Goal: Contribute content: Add original content to the website for others to see

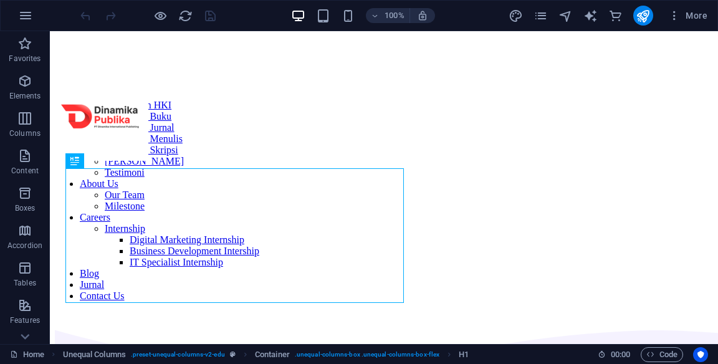
click at [707, 21] on span "More" at bounding box center [688, 15] width 39 height 12
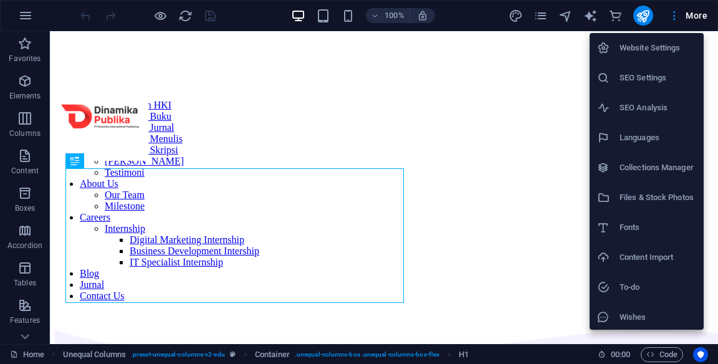
click at [667, 170] on h6 "Collections Manager" at bounding box center [658, 167] width 77 height 15
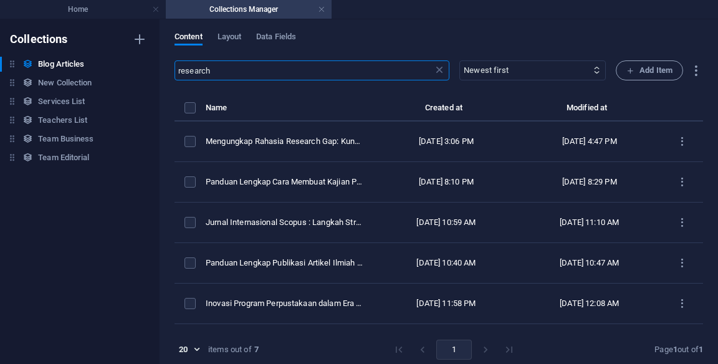
click at [679, 138] on icon "items list" at bounding box center [683, 142] width 12 height 12
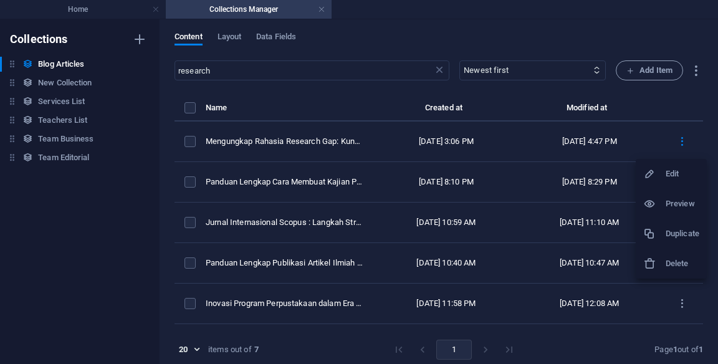
click at [680, 176] on h6 "Edit" at bounding box center [683, 174] width 34 height 15
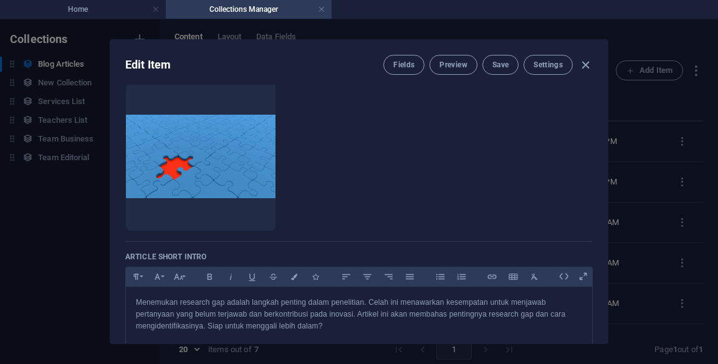
scroll to position [124, 0]
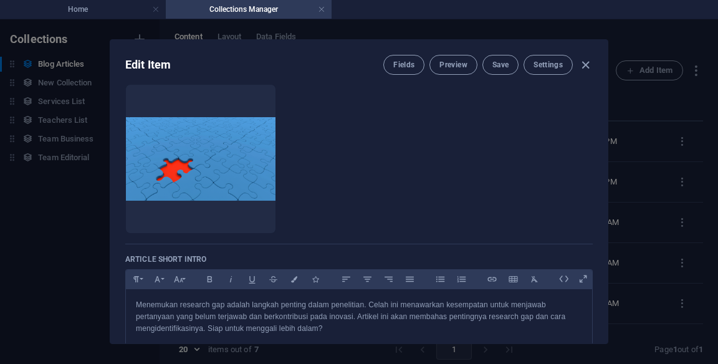
click at [158, 148] on img at bounding box center [201, 158] width 150 height 83
click at [173, 213] on icon "button" at bounding box center [168, 215] width 10 height 10
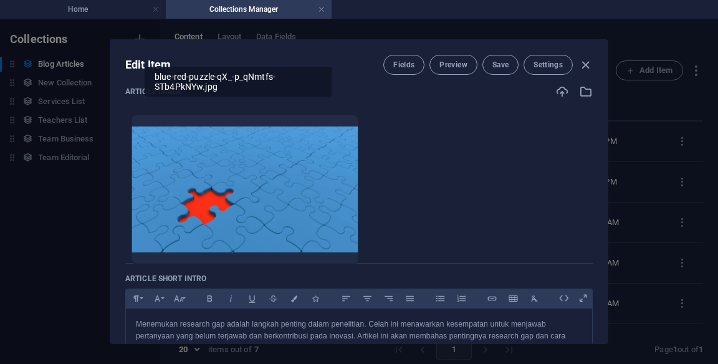
scroll to position [105, 0]
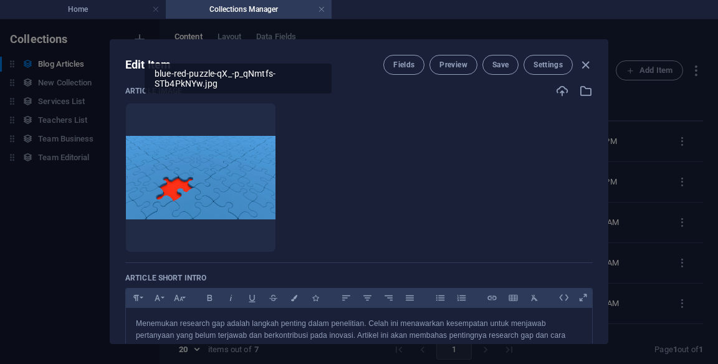
click at [238, 225] on button "button" at bounding box center [233, 233] width 10 height 37
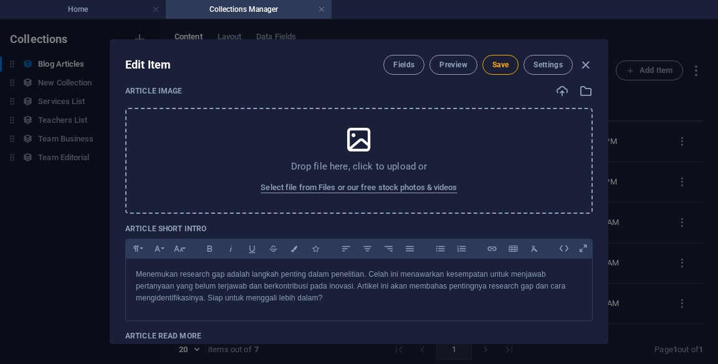
click at [226, 163] on div "Drop file here, click to upload or Select file from Files or our free stock pho…" at bounding box center [359, 161] width 468 height 106
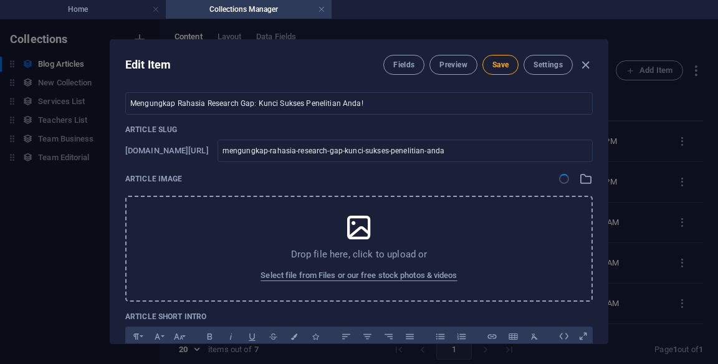
scroll to position [0, 0]
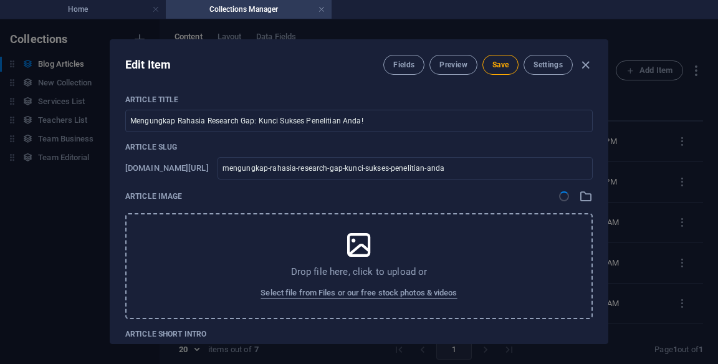
click at [502, 71] on button "Save" at bounding box center [501, 65] width 36 height 20
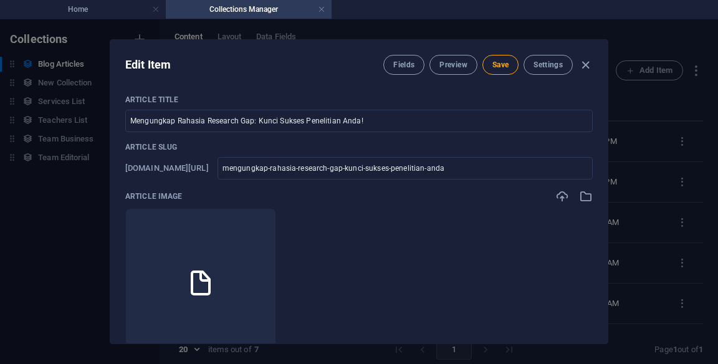
click at [498, 64] on span "Save" at bounding box center [501, 65] width 16 height 10
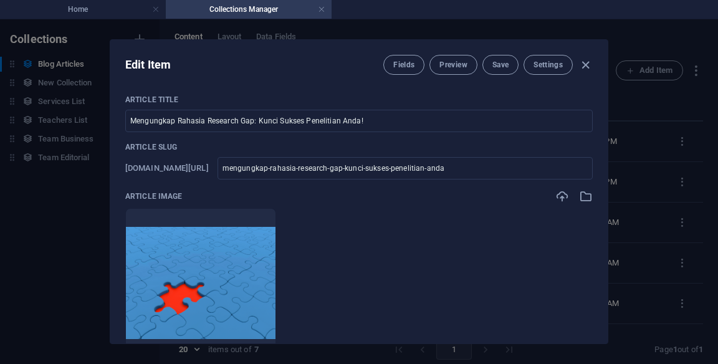
click at [503, 65] on span "Save" at bounding box center [501, 65] width 16 height 10
click at [588, 64] on icon "button" at bounding box center [586, 65] width 14 height 14
checkbox input "false"
type input "mengungkap-rahasia-research-gap-kunci-sukses-penelitian-anda"
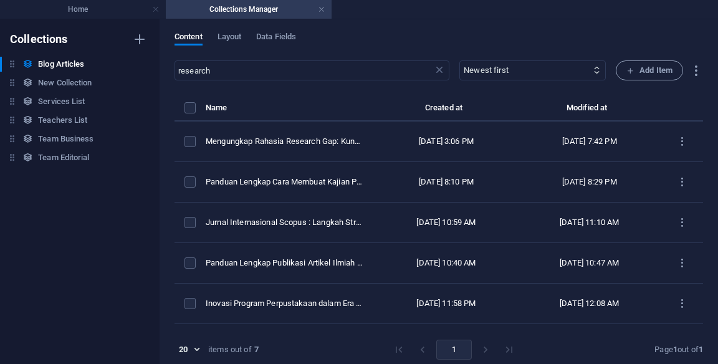
click at [438, 71] on icon at bounding box center [439, 70] width 12 height 12
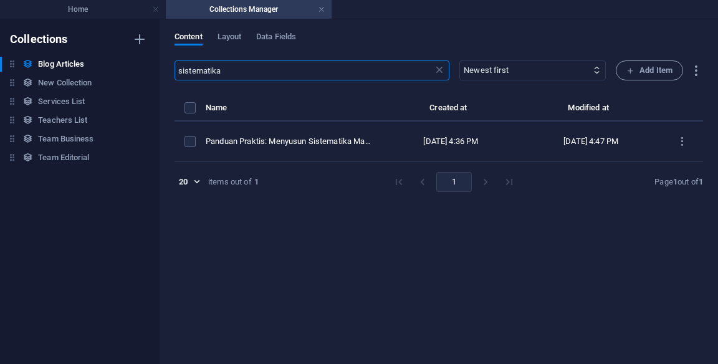
type input "sistematika"
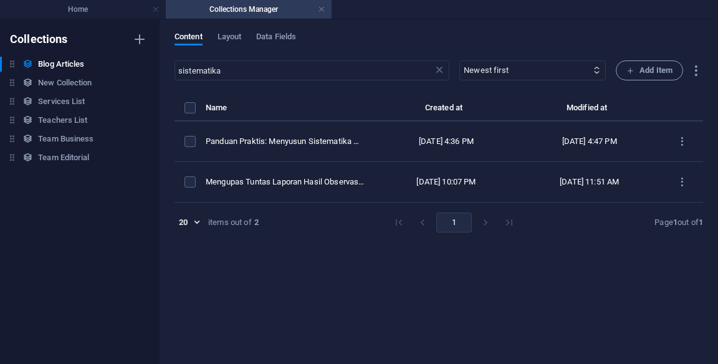
click at [680, 146] on icon "items list" at bounding box center [683, 142] width 12 height 12
click at [675, 173] on h6 "Edit" at bounding box center [683, 174] width 34 height 15
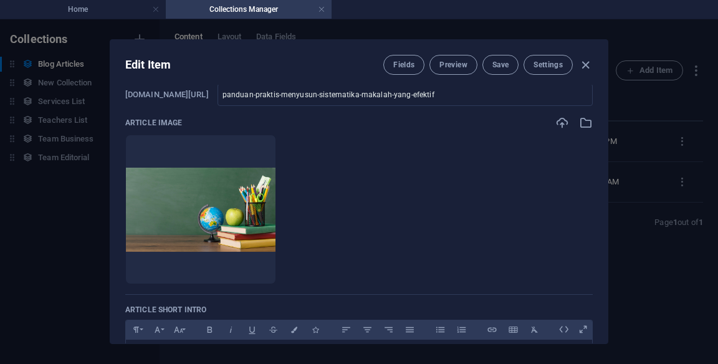
scroll to position [137, 0]
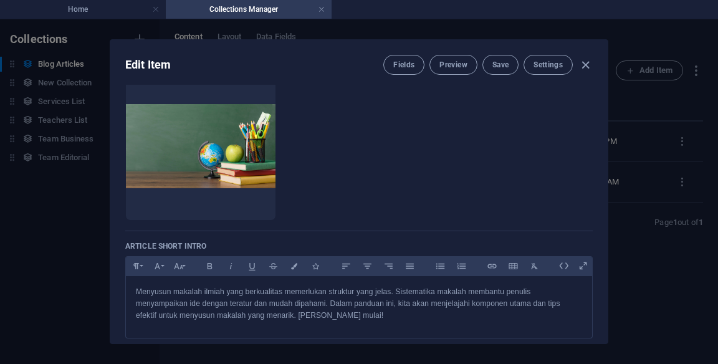
click at [276, 165] on img at bounding box center [201, 146] width 150 height 84
click at [238, 198] on icon "button" at bounding box center [233, 201] width 10 height 10
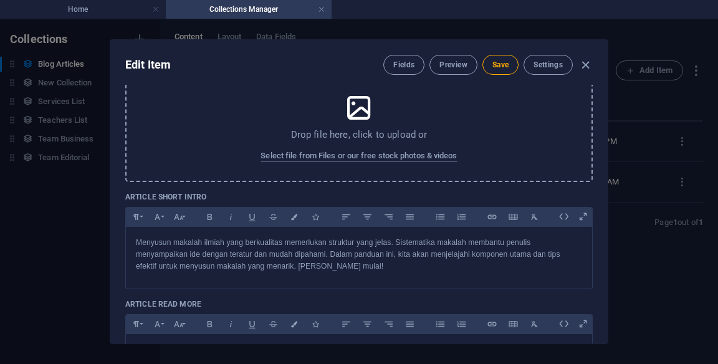
click at [333, 135] on p "Drop file here, click to upload or" at bounding box center [359, 134] width 137 height 12
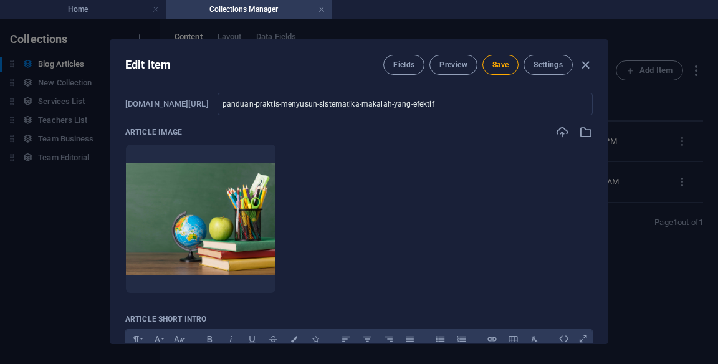
scroll to position [0, 0]
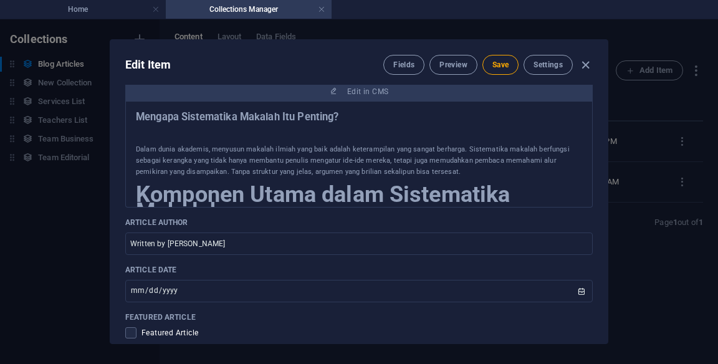
click at [138, 243] on input "Written by [PERSON_NAME]" at bounding box center [359, 244] width 468 height 22
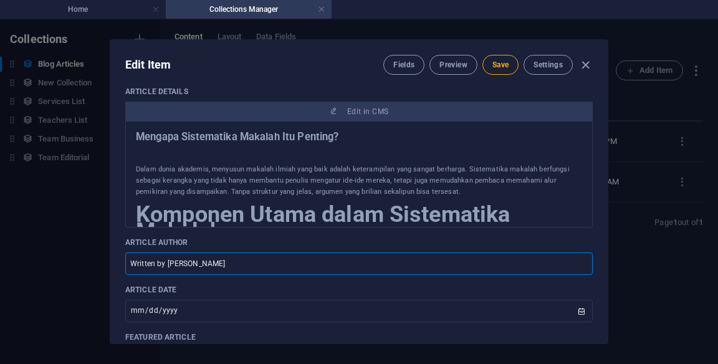
scroll to position [528, 0]
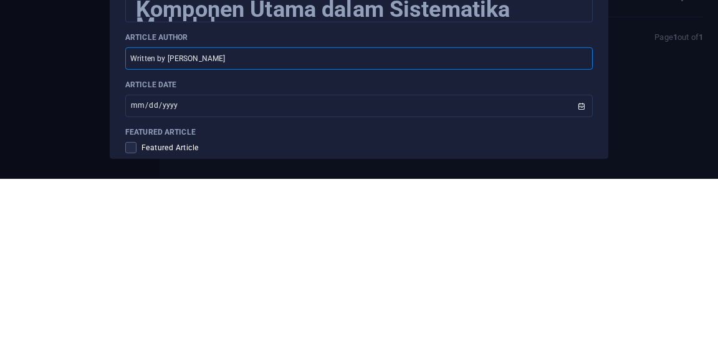
click at [185, 245] on input "Written by [PERSON_NAME]" at bounding box center [359, 244] width 468 height 22
click at [186, 245] on input "Written by [PERSON_NAME]" at bounding box center [359, 244] width 468 height 22
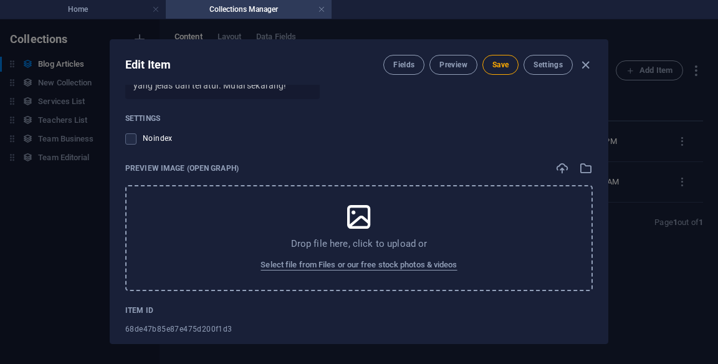
scroll to position [1357, 0]
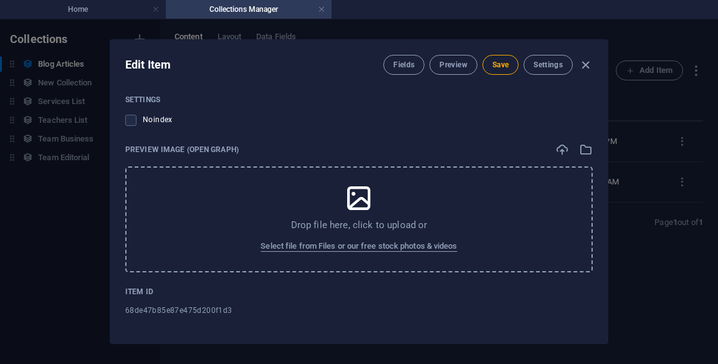
type input "Written by [PERSON_NAME]"
click at [513, 65] on button "Save" at bounding box center [501, 65] width 36 height 20
click at [591, 59] on icon "button" at bounding box center [586, 65] width 14 height 14
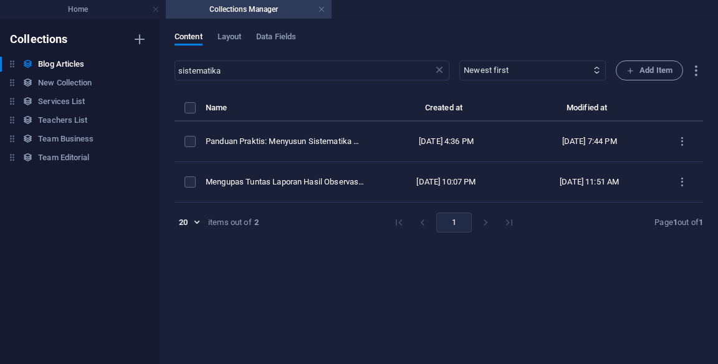
checkbox input "false"
type input "panduan-praktis-menyusun-sistematika-makalah-yang-efektif"
click at [196, 67] on input "sistematika" at bounding box center [304, 70] width 259 height 20
click at [203, 67] on input "sistematika" at bounding box center [304, 70] width 259 height 20
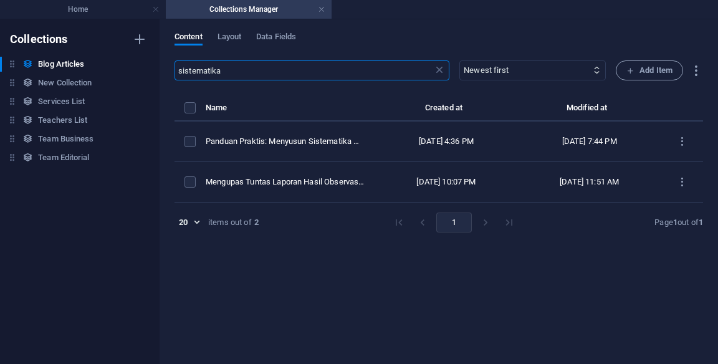
click at [203, 67] on input "sistematika" at bounding box center [304, 70] width 259 height 20
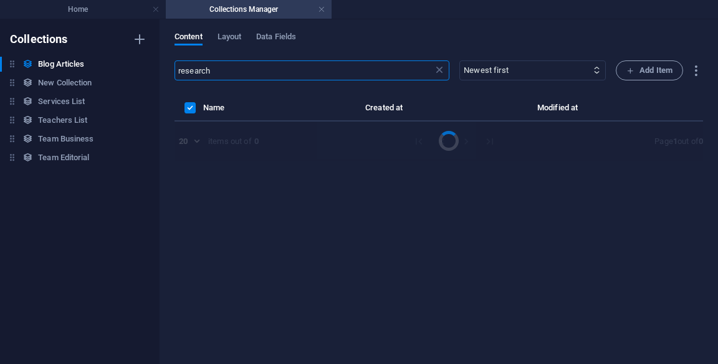
type input "research"
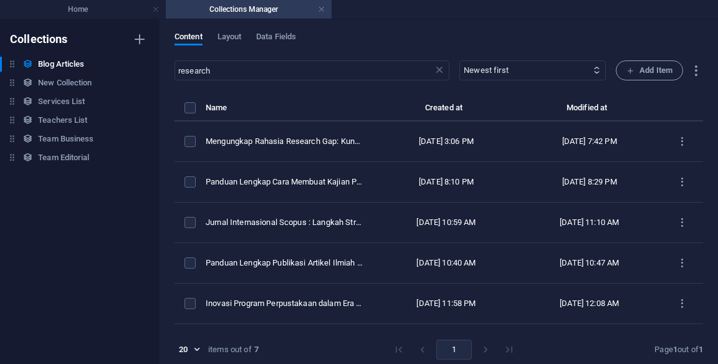
click at [680, 137] on icon "items list" at bounding box center [683, 142] width 12 height 12
click at [669, 174] on h6 "Edit" at bounding box center [683, 174] width 34 height 15
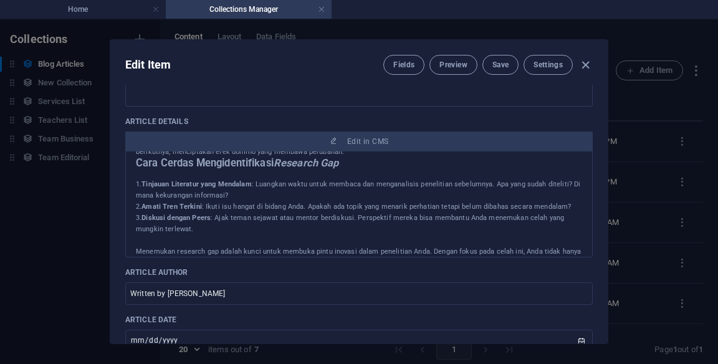
scroll to position [180, 0]
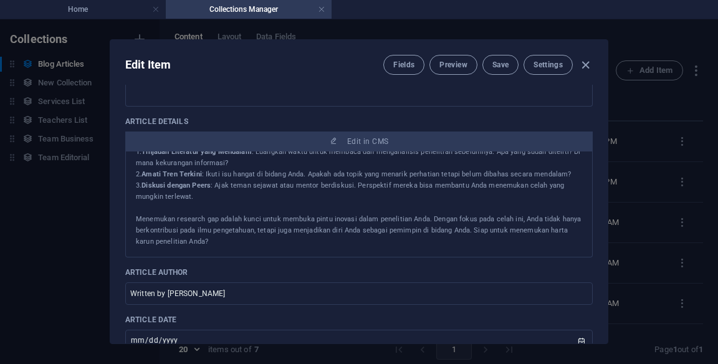
click at [153, 294] on input "Written by [PERSON_NAME]" at bounding box center [359, 294] width 468 height 22
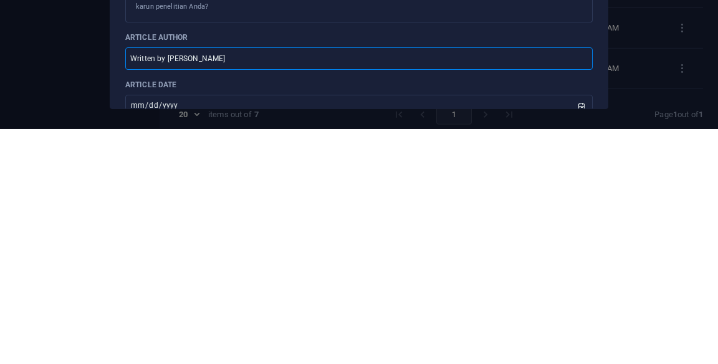
click at [143, 294] on input "Written by [PERSON_NAME]" at bounding box center [359, 294] width 468 height 22
click at [142, 292] on input "Written by [PERSON_NAME]" at bounding box center [359, 294] width 468 height 22
click at [220, 291] on input "Written by [PERSON_NAME]" at bounding box center [359, 294] width 468 height 22
paste input "[PERSON_NAME]"
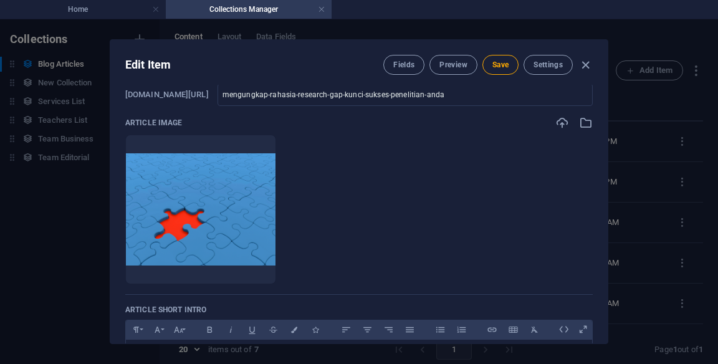
scroll to position [0, 0]
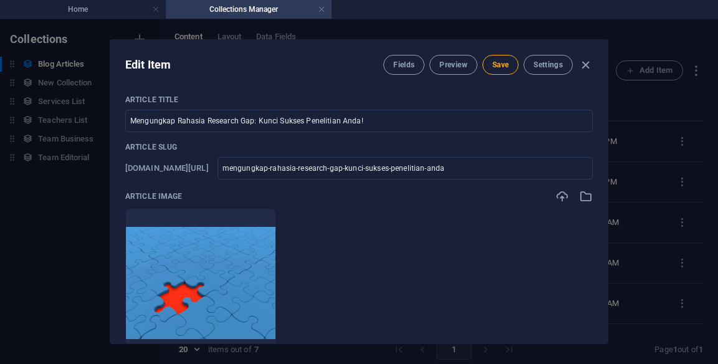
type input "Written by [PERSON_NAME]"
click at [510, 65] on button "Save" at bounding box center [501, 65] width 36 height 20
click at [498, 67] on span "Save" at bounding box center [501, 65] width 16 height 10
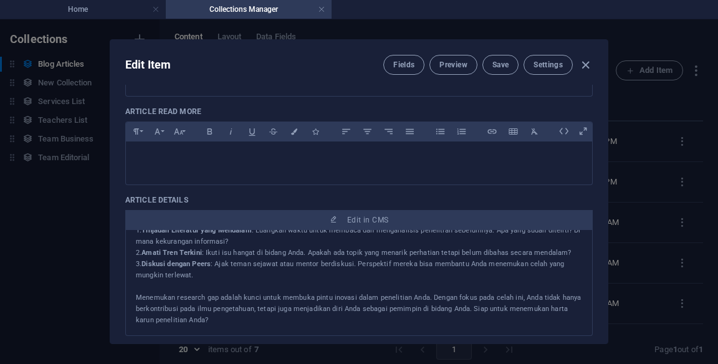
scroll to position [378, 0]
click at [385, 223] on span "Edit in CMS" at bounding box center [367, 221] width 41 height 10
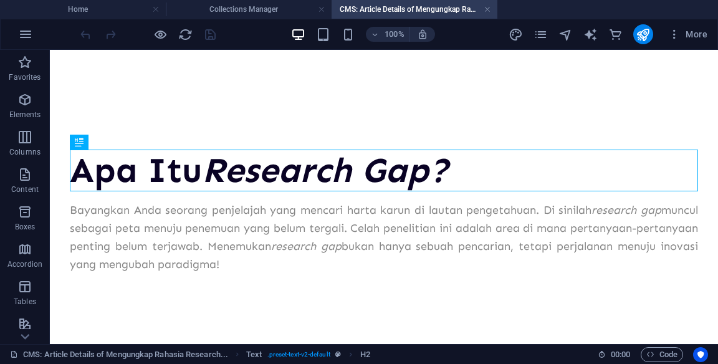
scroll to position [0, 0]
click at [641, 32] on icon "publish" at bounding box center [643, 34] width 14 height 14
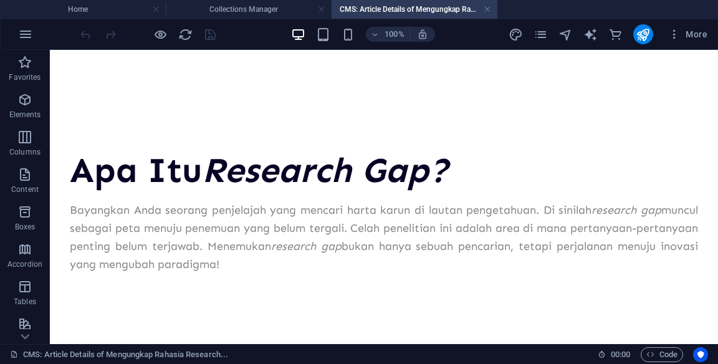
click at [647, 39] on icon "publish" at bounding box center [643, 34] width 14 height 14
